Goal: Task Accomplishment & Management: Use online tool/utility

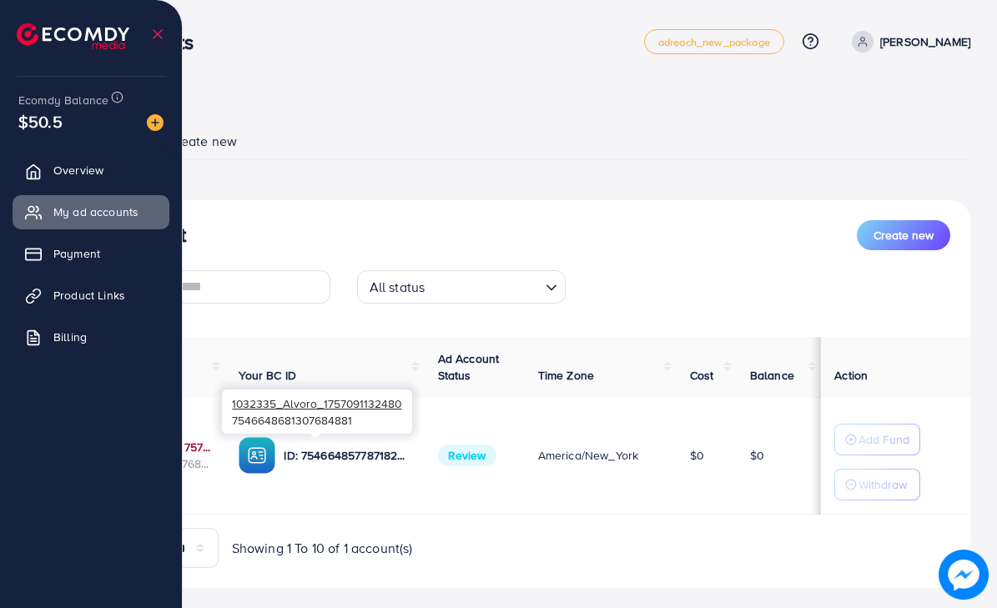
click at [212, 448] on link "1032335_Alvoro_1757091132480" at bounding box center [148, 447] width 127 height 17
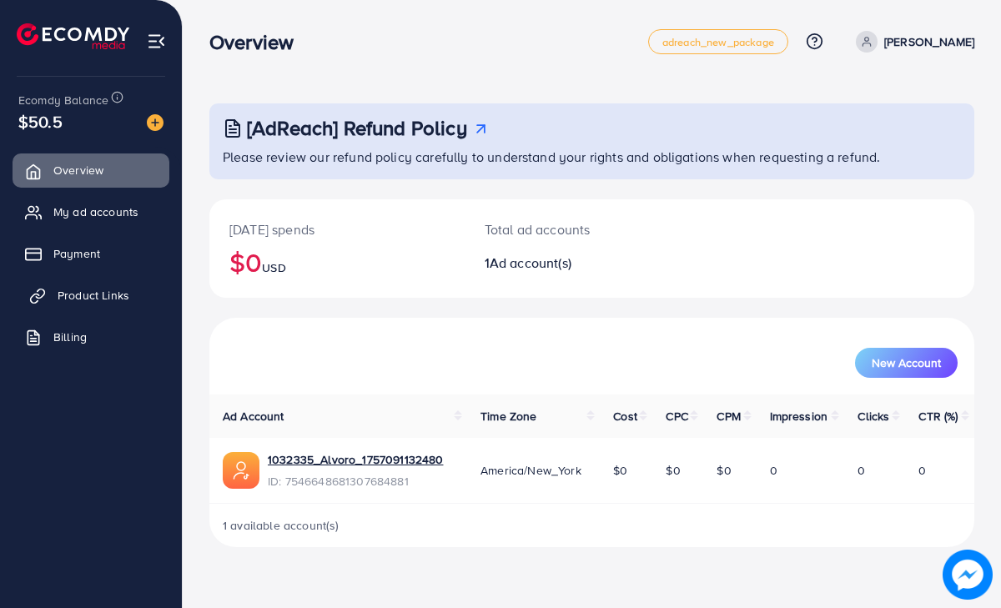
click at [82, 290] on span "Product Links" at bounding box center [94, 295] width 72 height 17
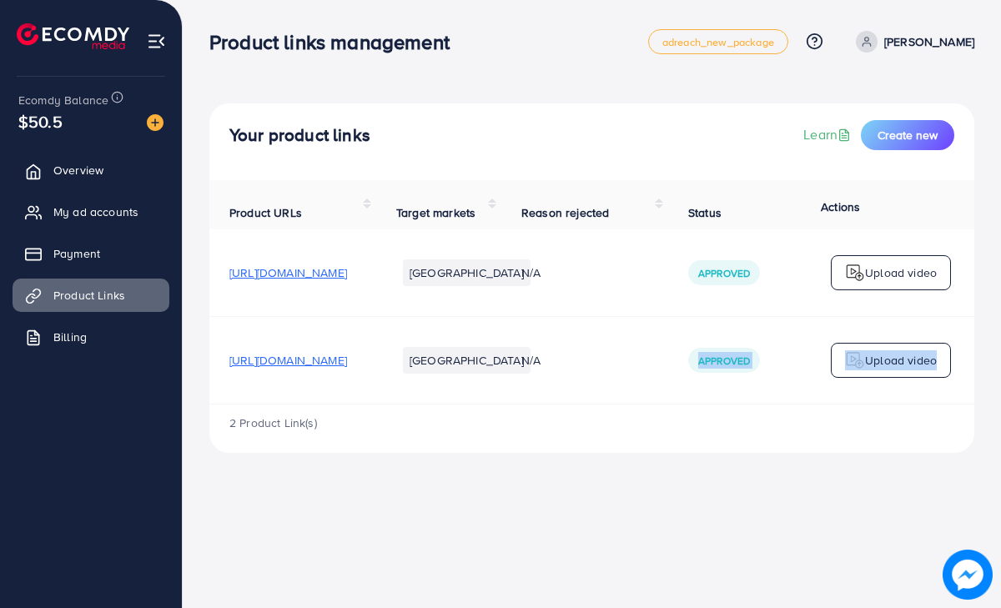
drag, startPoint x: 708, startPoint y: 437, endPoint x: 814, endPoint y: 450, distance: 106.7
click at [814, 450] on div "Product URLs Target markets Reason rejected Status Product video Status video A…" at bounding box center [591, 316] width 765 height 273
click at [338, 281] on span "[URL][DOMAIN_NAME]" at bounding box center [288, 273] width 118 height 17
